Goal: Information Seeking & Learning: Learn about a topic

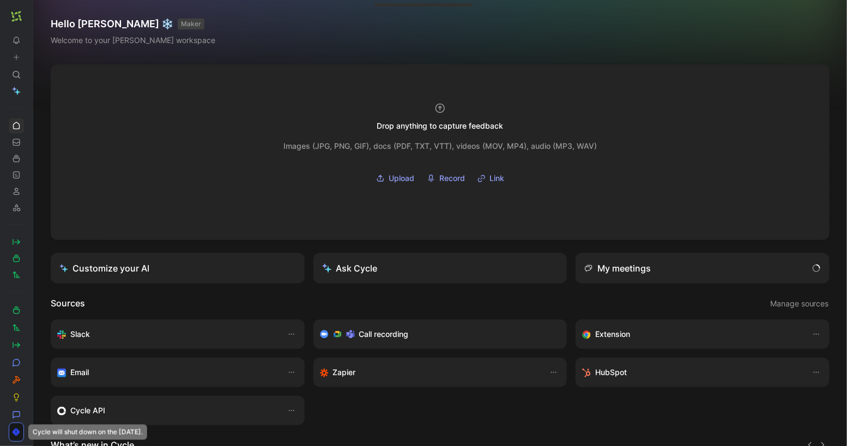
click at [37, 16] on icon at bounding box center [36, 16] width 9 height 9
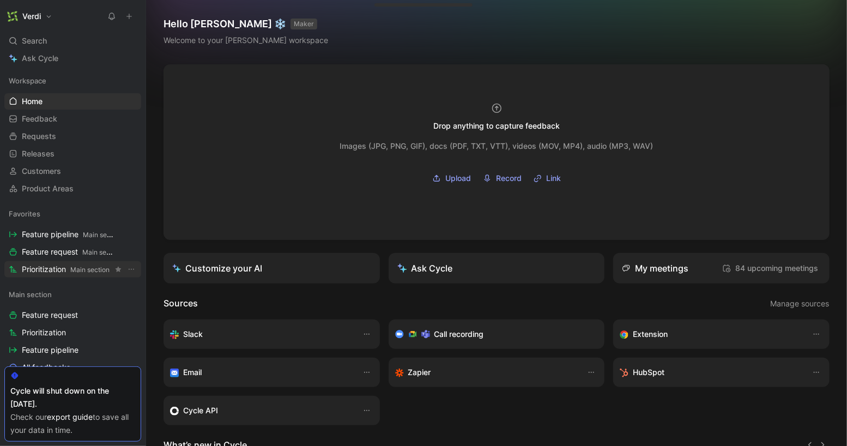
click at [53, 272] on span "Prioritization Main section" at bounding box center [66, 269] width 88 height 11
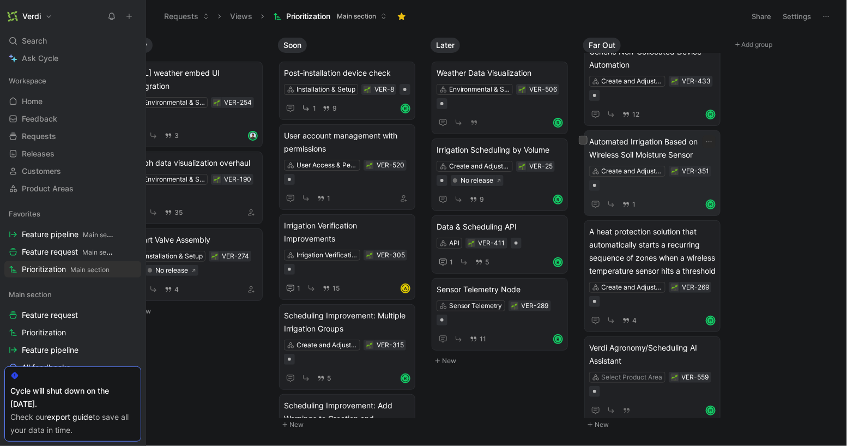
scroll to position [105, 0]
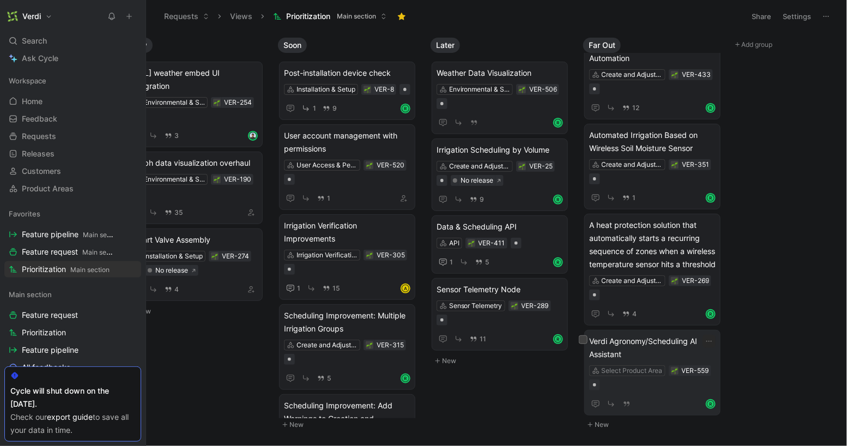
click at [654, 338] on span "Verdi Agronomy/Scheduling AI Assistant" at bounding box center [652, 348] width 127 height 26
